Goal: Task Accomplishment & Management: Complete application form

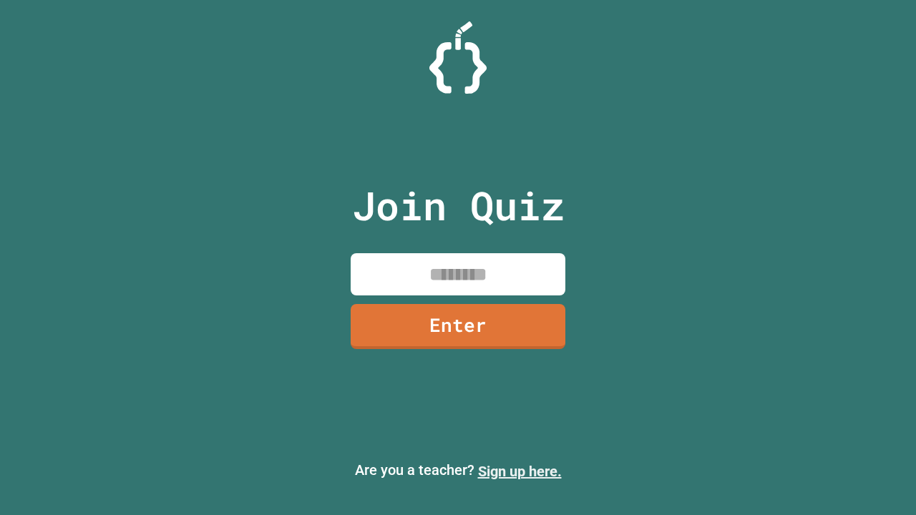
click at [519, 471] on link "Sign up here." at bounding box center [520, 471] width 84 height 17
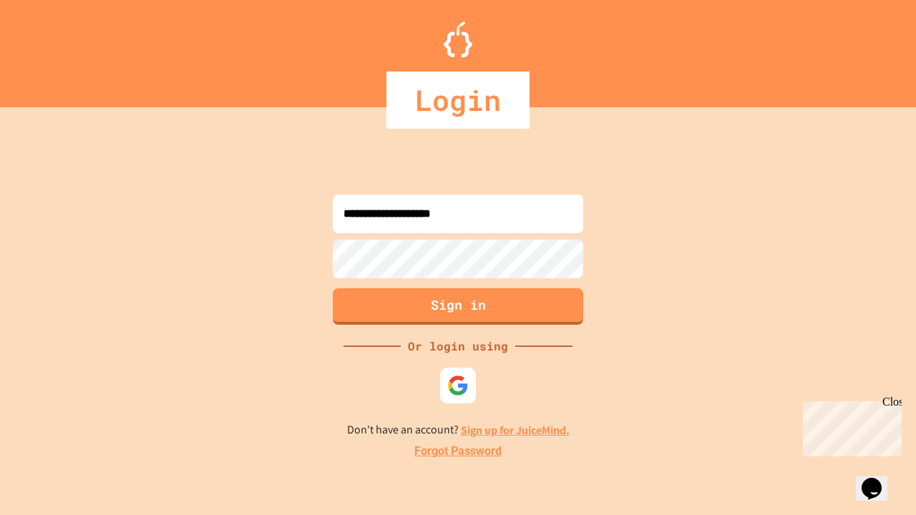
type input "**********"
